Goal: Download file/media

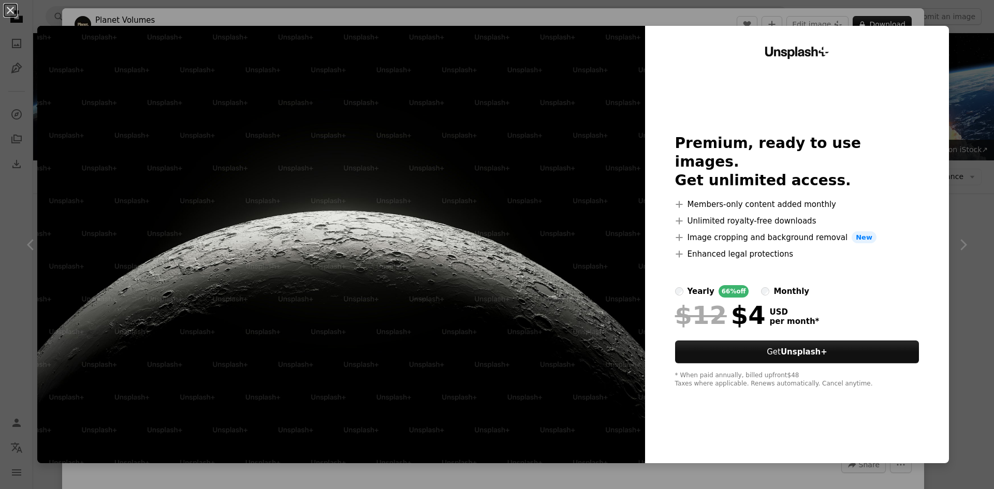
scroll to position [1295, 0]
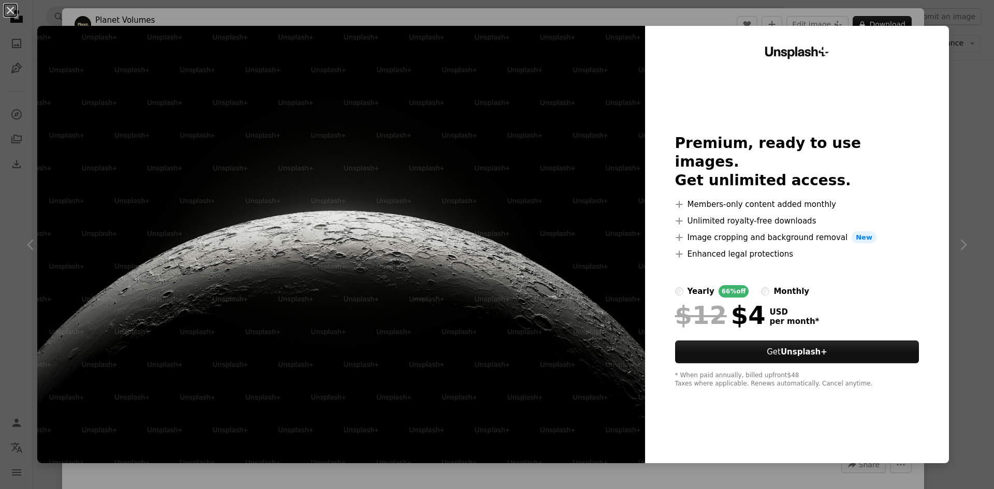
click at [933, 230] on div "Unsplash+ Premium, ready to use images. Get unlimited access. A plus sign Membe…" at bounding box center [797, 245] width 304 height 438
click at [969, 208] on div "An X shape Unsplash+ Premium, ready to use images. Get unlimited access. A plus…" at bounding box center [497, 244] width 994 height 489
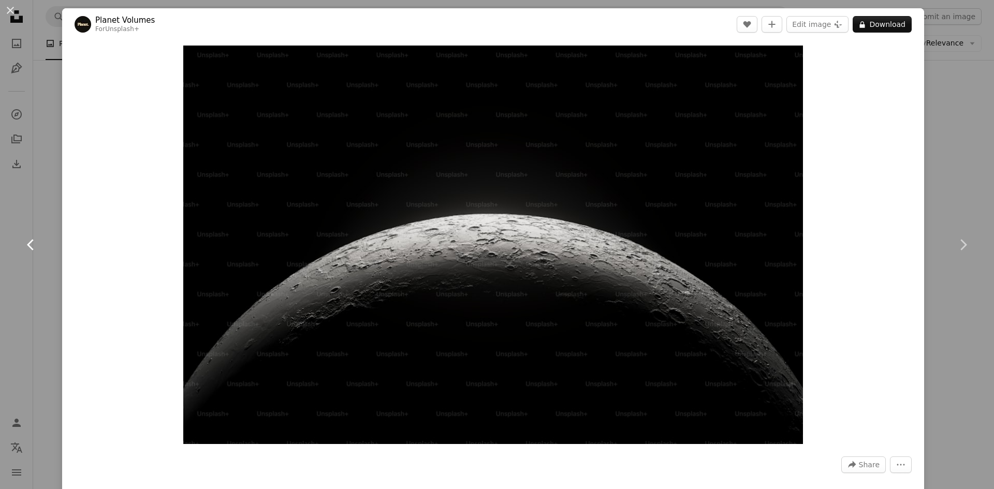
click at [23, 204] on link "Chevron left" at bounding box center [31, 244] width 62 height 99
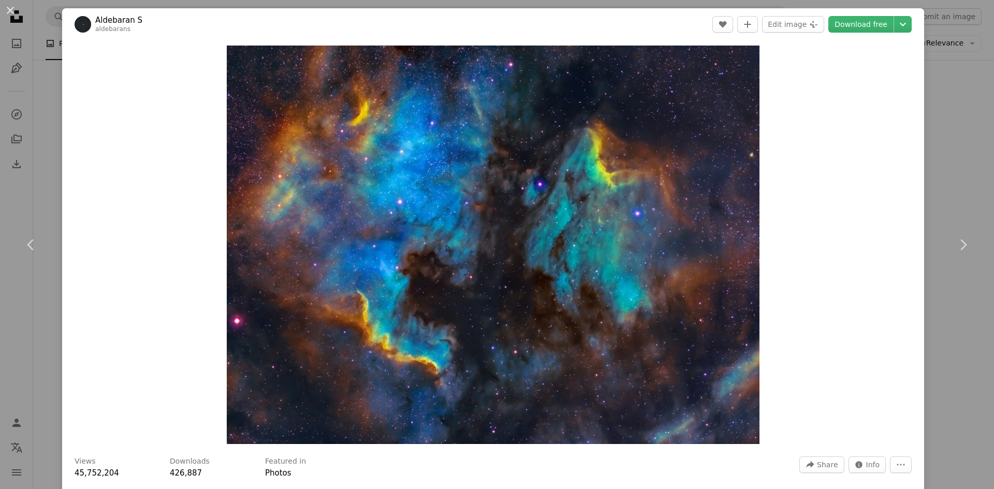
click at [0, 154] on div "An X shape Chevron left Chevron right Aldebaran S aldebarans A heart A plus sig…" at bounding box center [497, 244] width 994 height 489
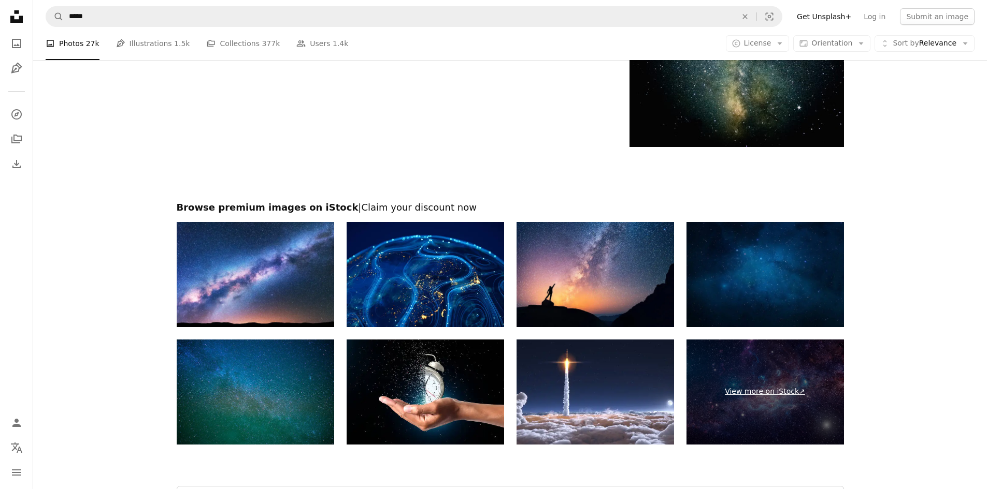
scroll to position [2071, 0]
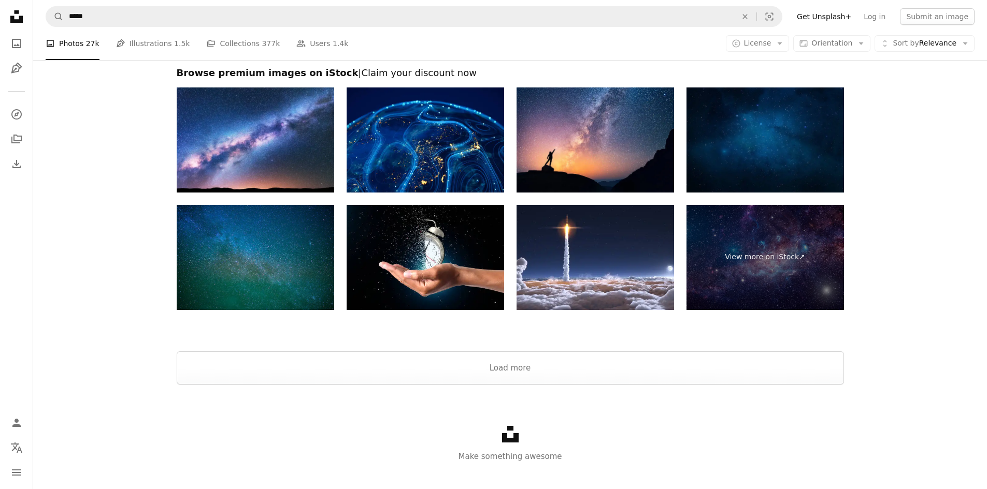
click at [800, 165] on img at bounding box center [764, 140] width 157 height 105
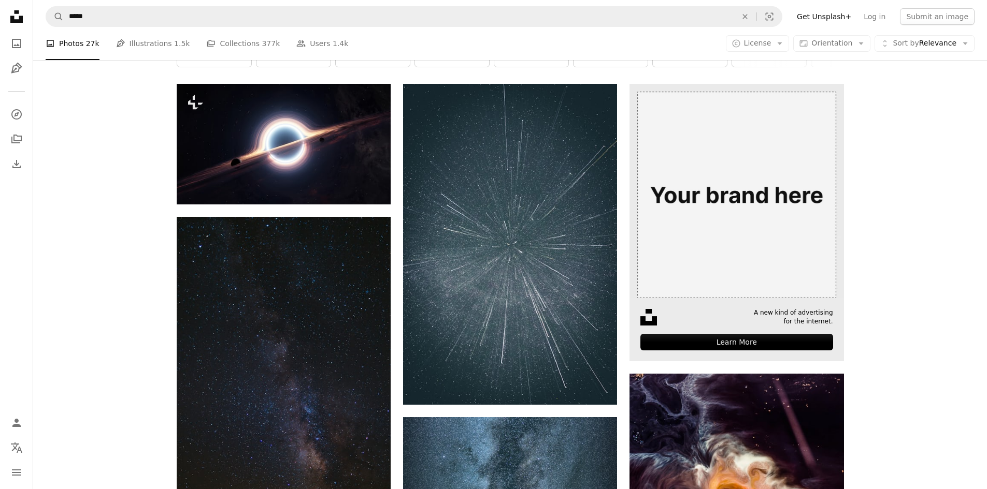
scroll to position [0, 0]
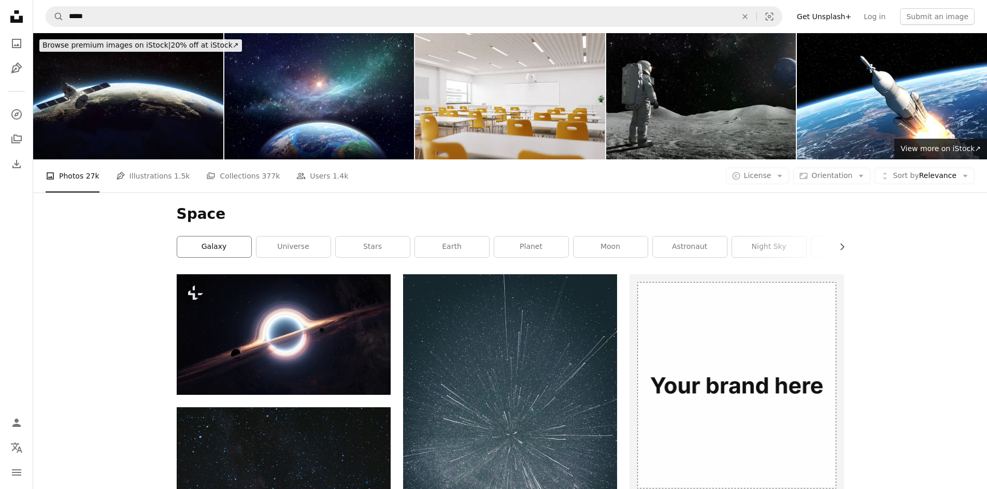
click at [209, 246] on link "galaxy" at bounding box center [214, 247] width 74 height 21
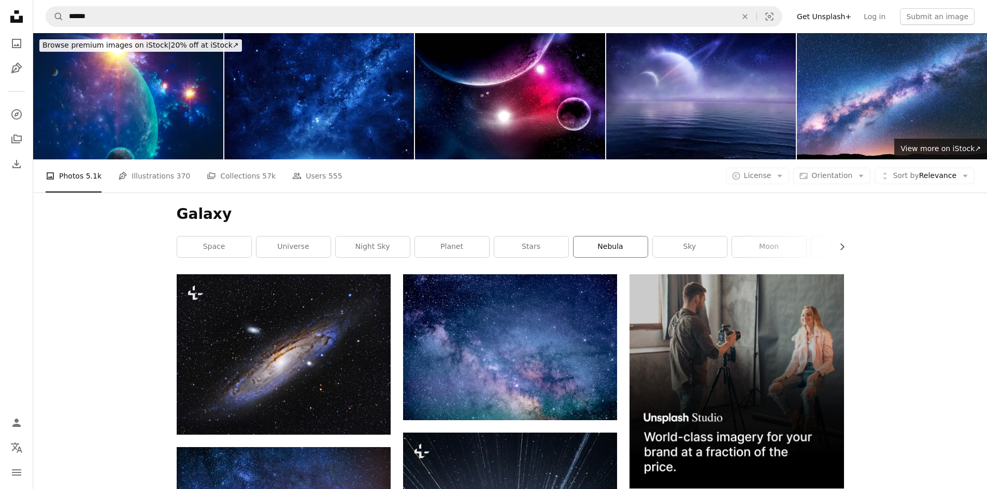
click at [584, 247] on link "nebula" at bounding box center [610, 247] width 74 height 21
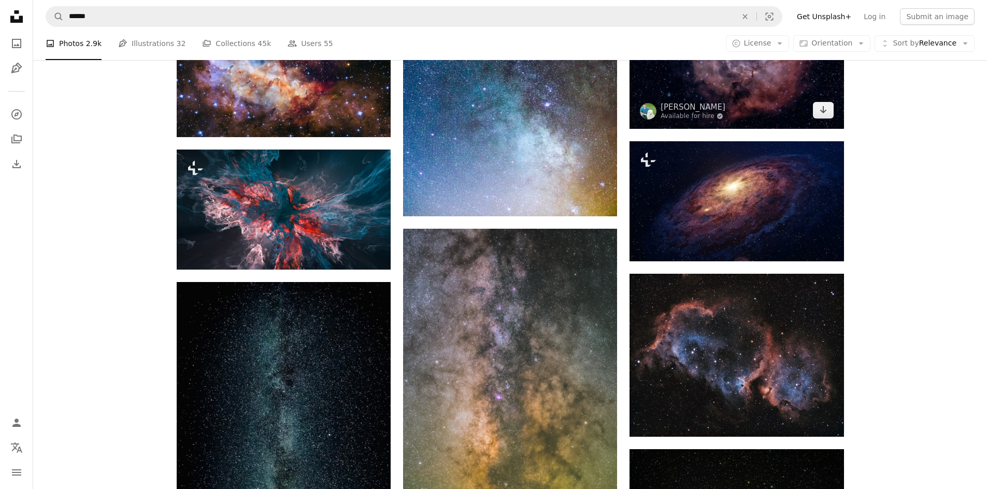
scroll to position [673, 0]
